Goal: Task Accomplishment & Management: Manage account settings

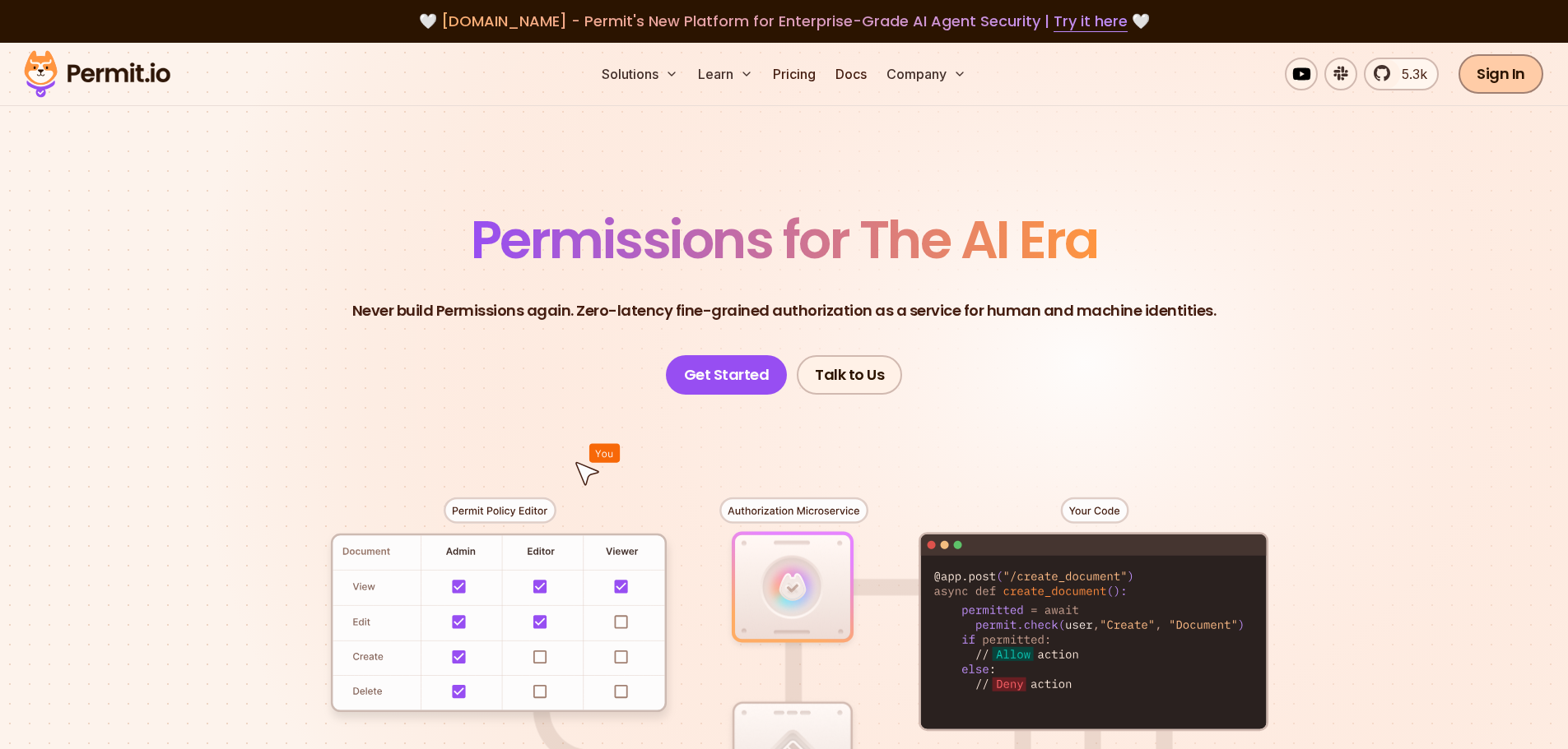
click at [1522, 73] on link "Sign In" at bounding box center [1501, 73] width 85 height 39
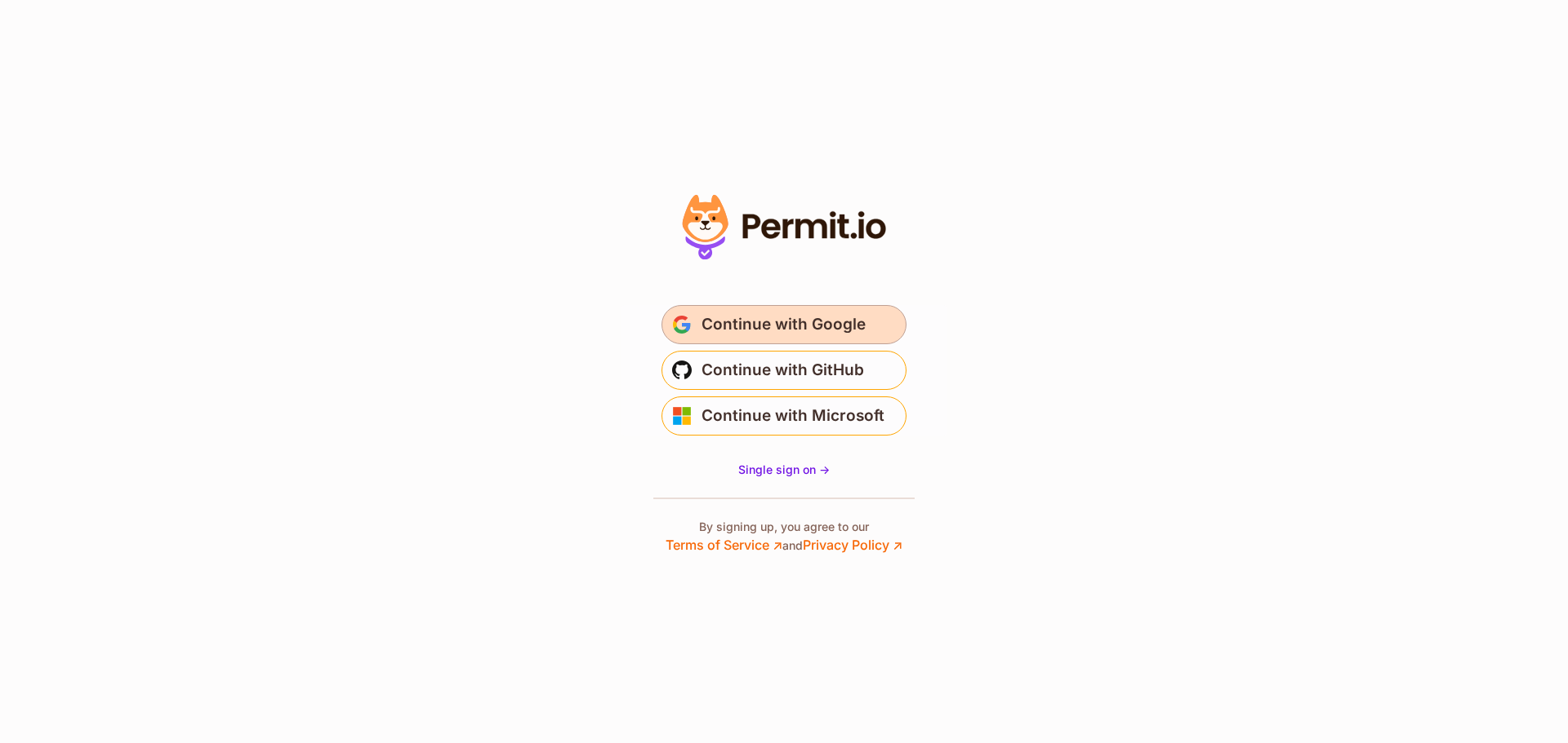
click at [841, 329] on span "Continue with Google" at bounding box center [783, 325] width 164 height 26
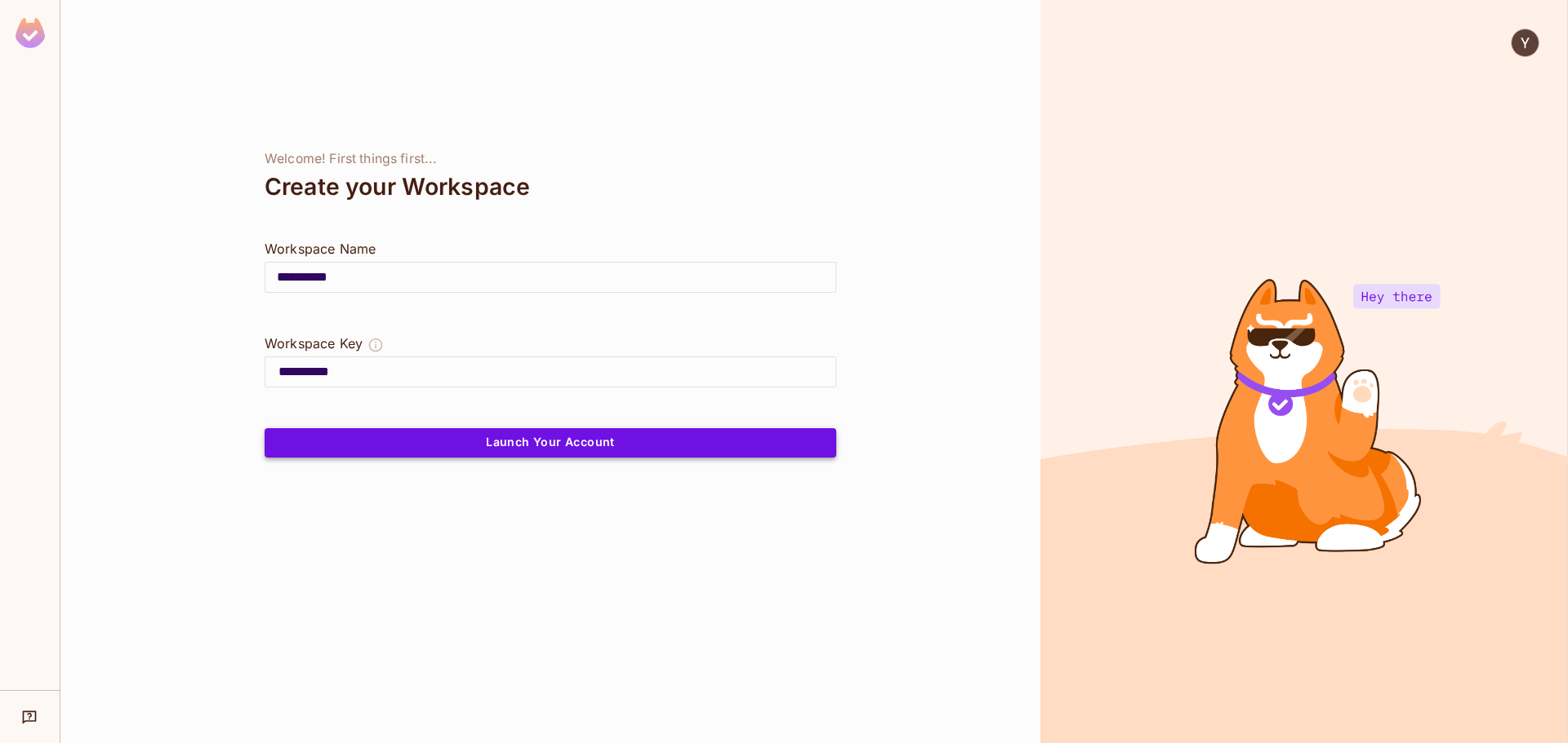
click at [680, 439] on button "Launch Your Account" at bounding box center [551, 443] width 571 height 30
